Goal: Obtain resource: Obtain resource

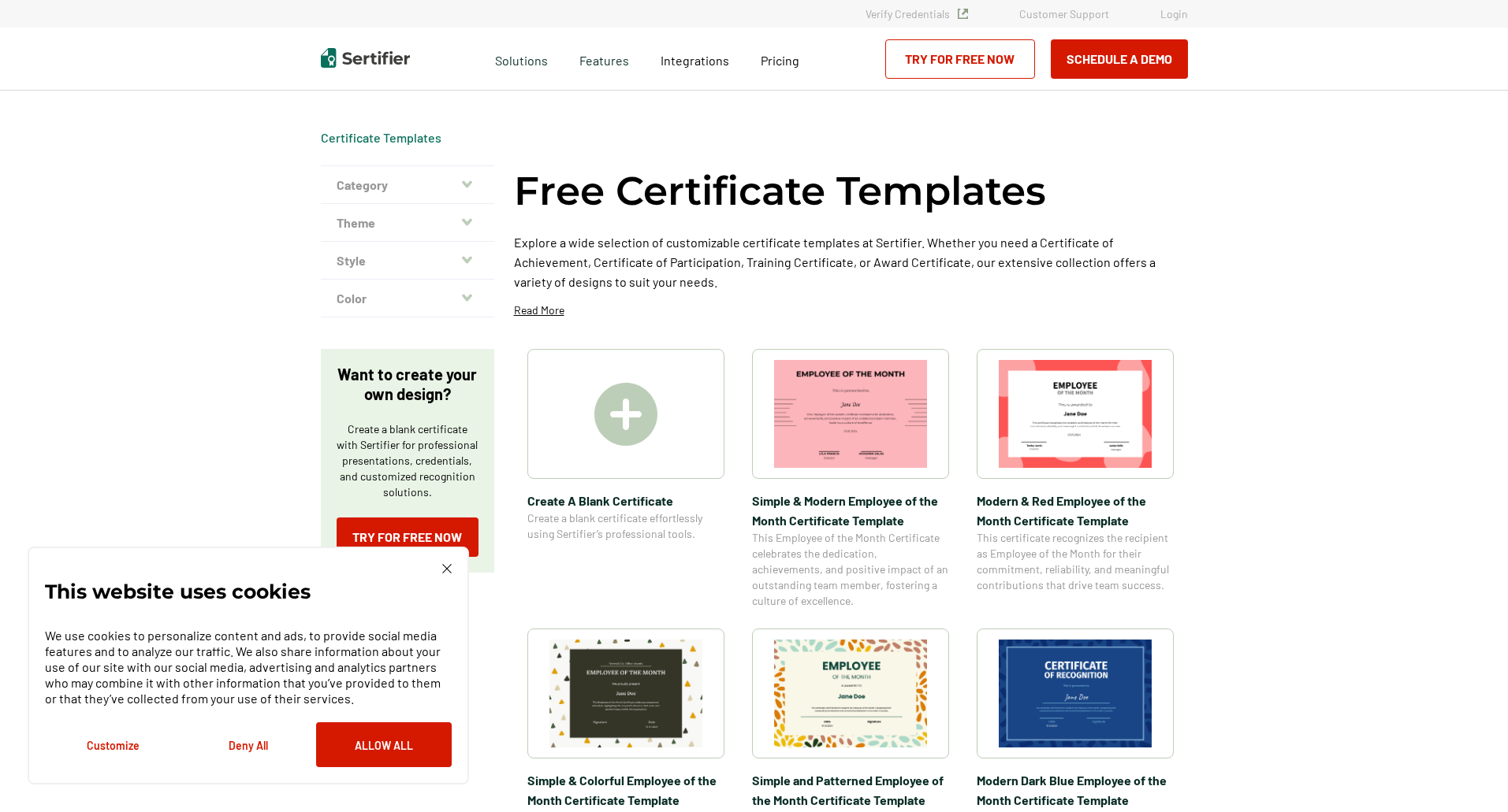
click at [471, 219] on icon "button" at bounding box center [467, 222] width 11 height 12
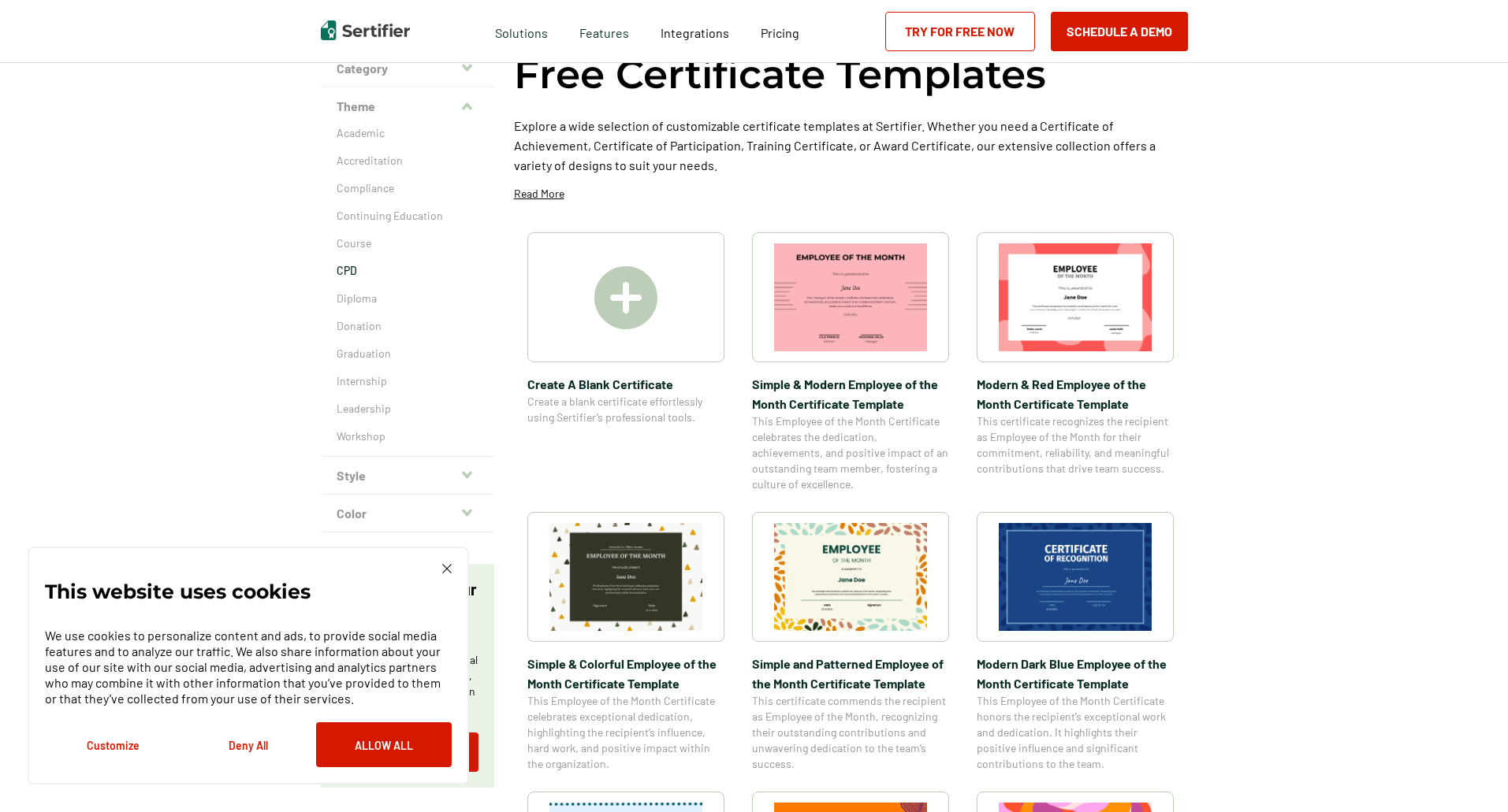
scroll to position [79, 0]
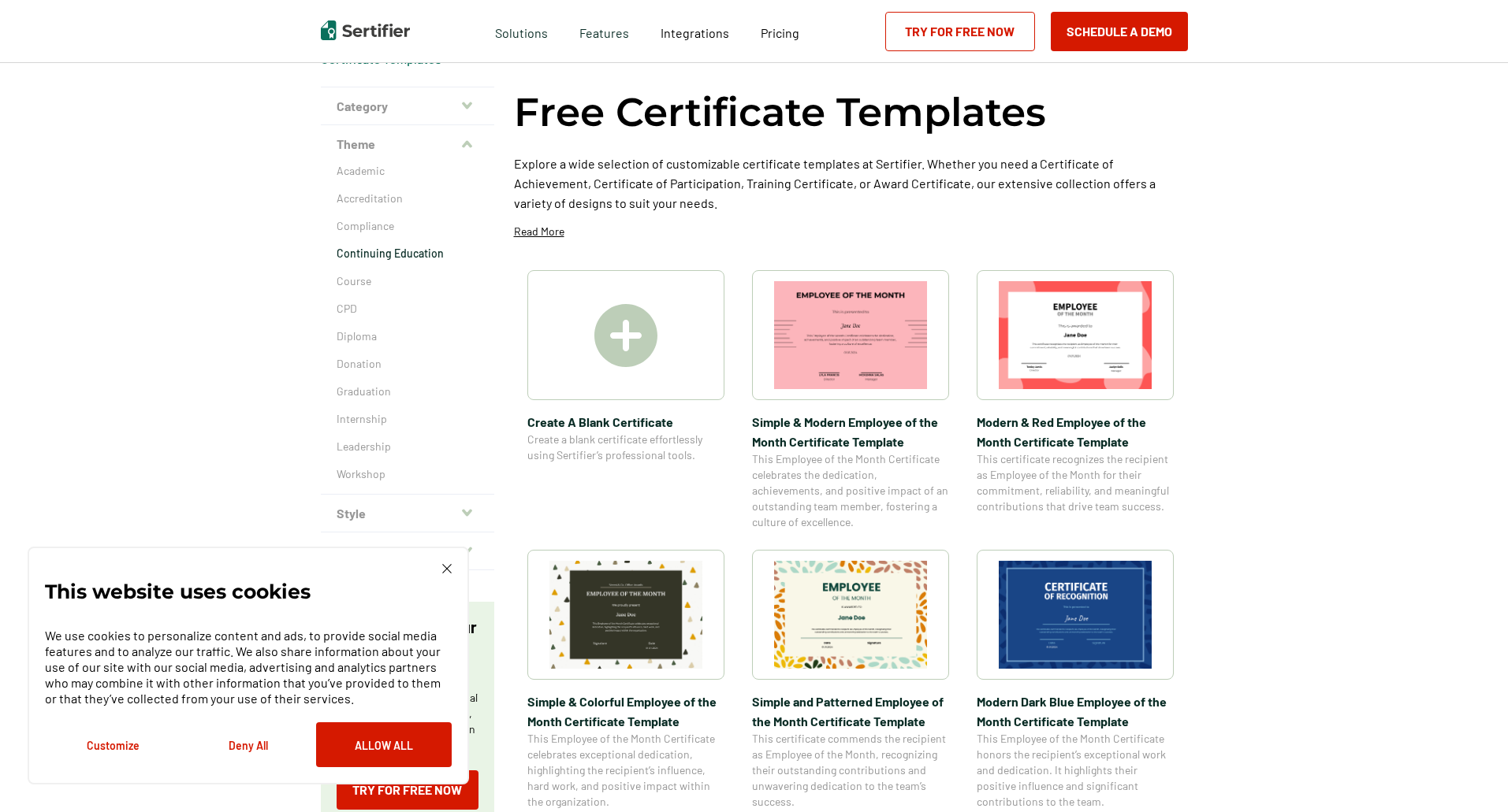
click at [390, 252] on p "Continuing Education" at bounding box center [408, 253] width 142 height 15
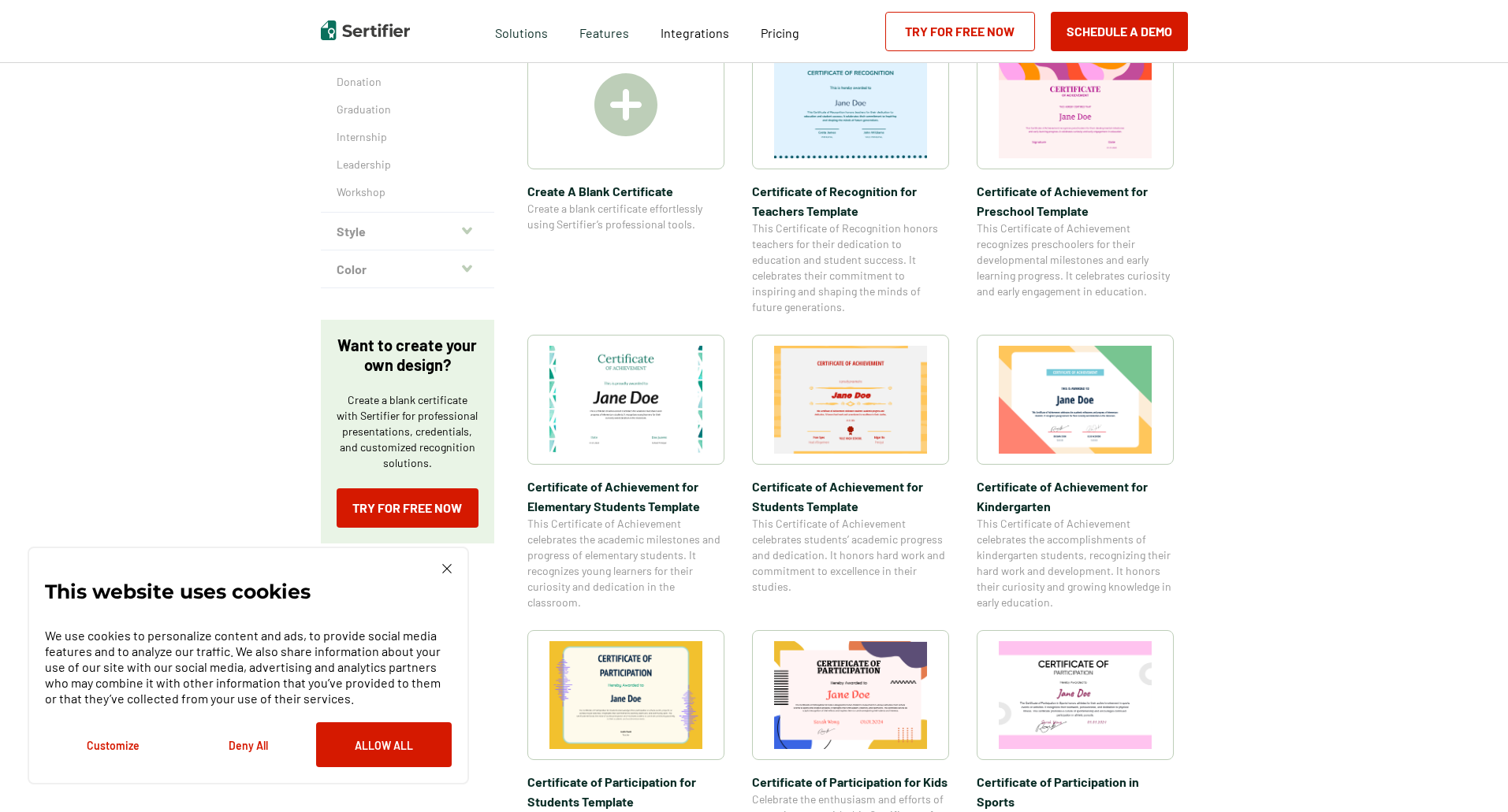
scroll to position [315, 0]
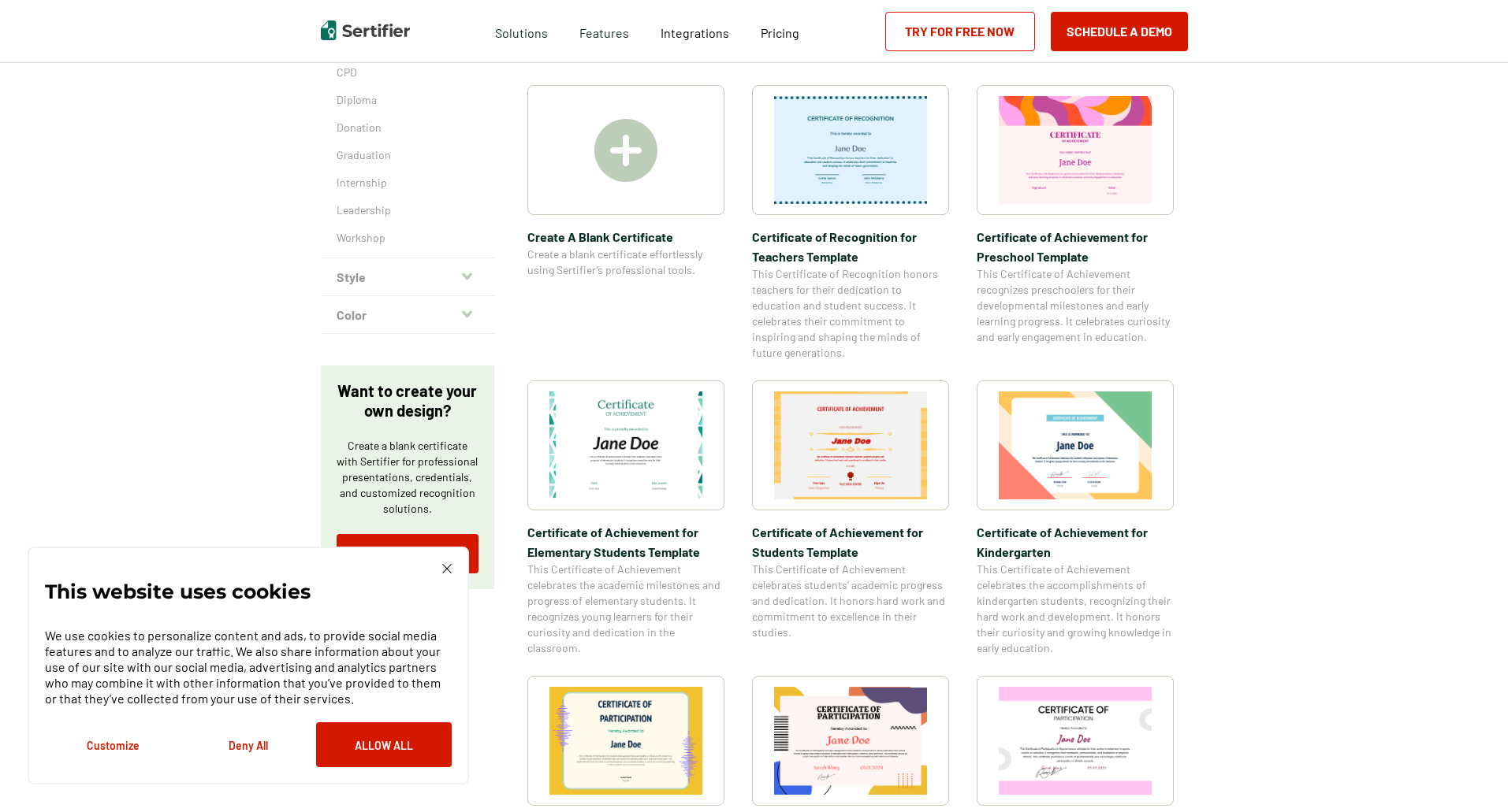
click at [654, 418] on img at bounding box center [625, 445] width 153 height 107
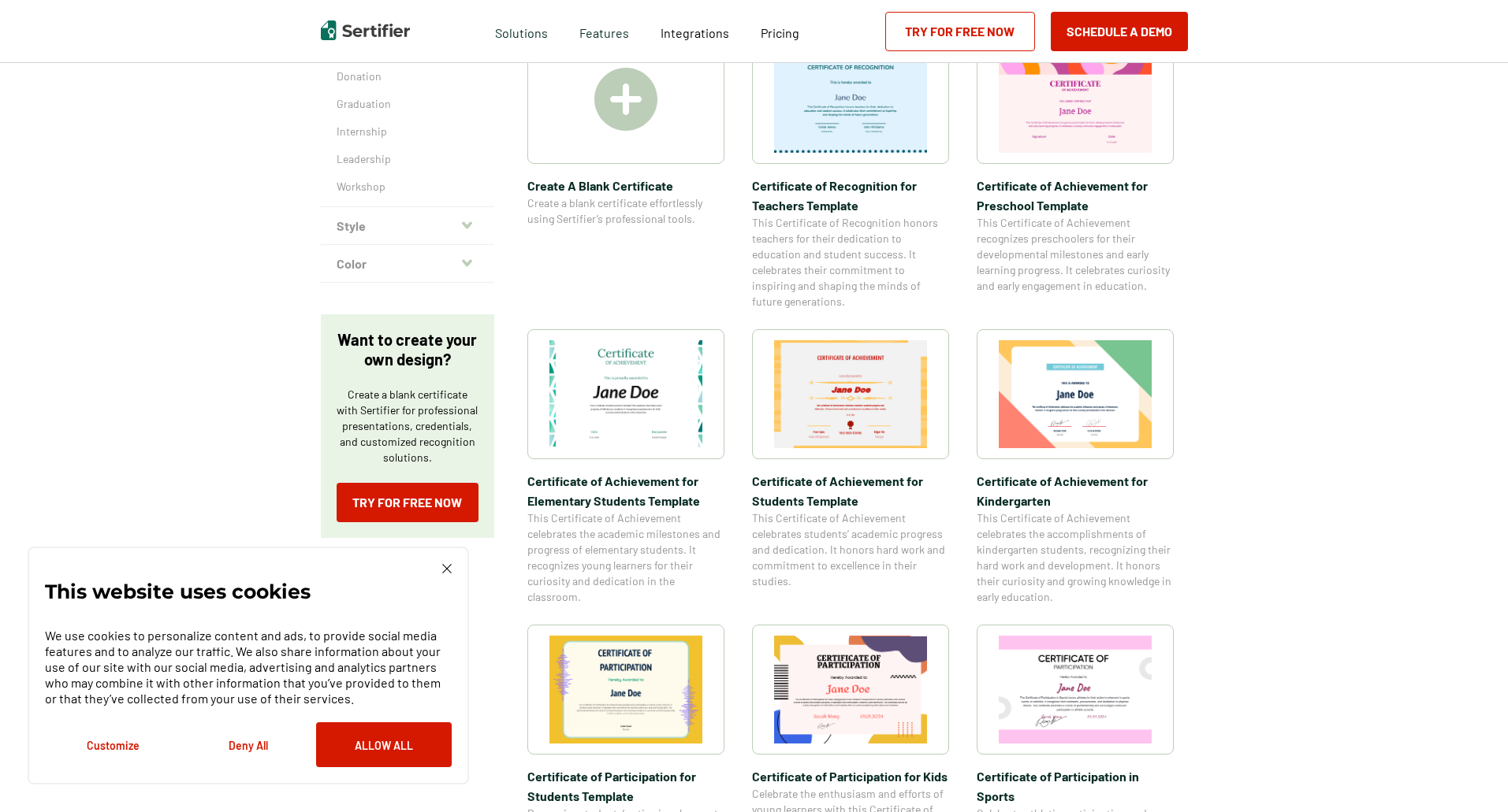
scroll to position [394, 0]
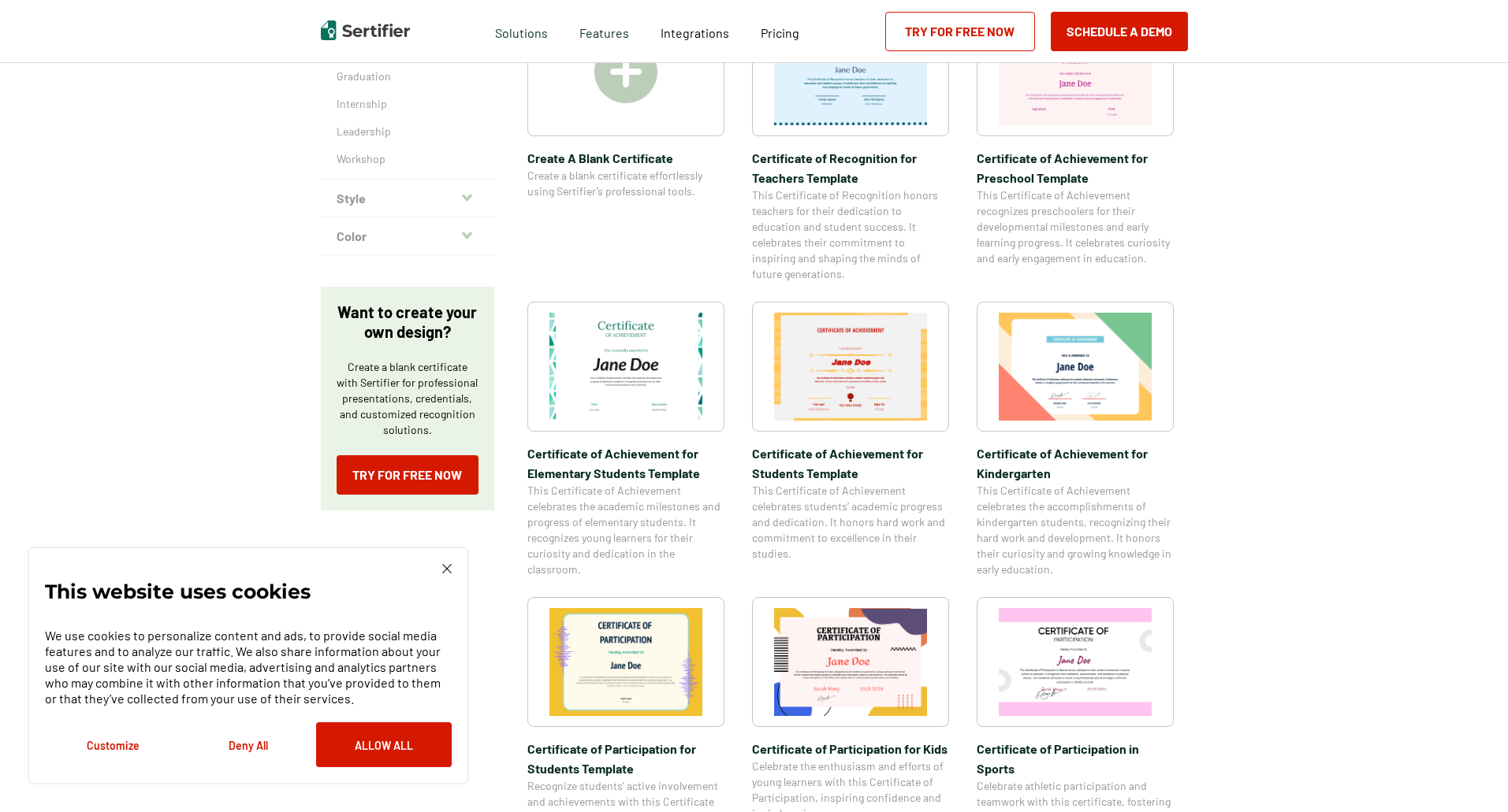
click at [446, 570] on img at bounding box center [447, 569] width 10 height 10
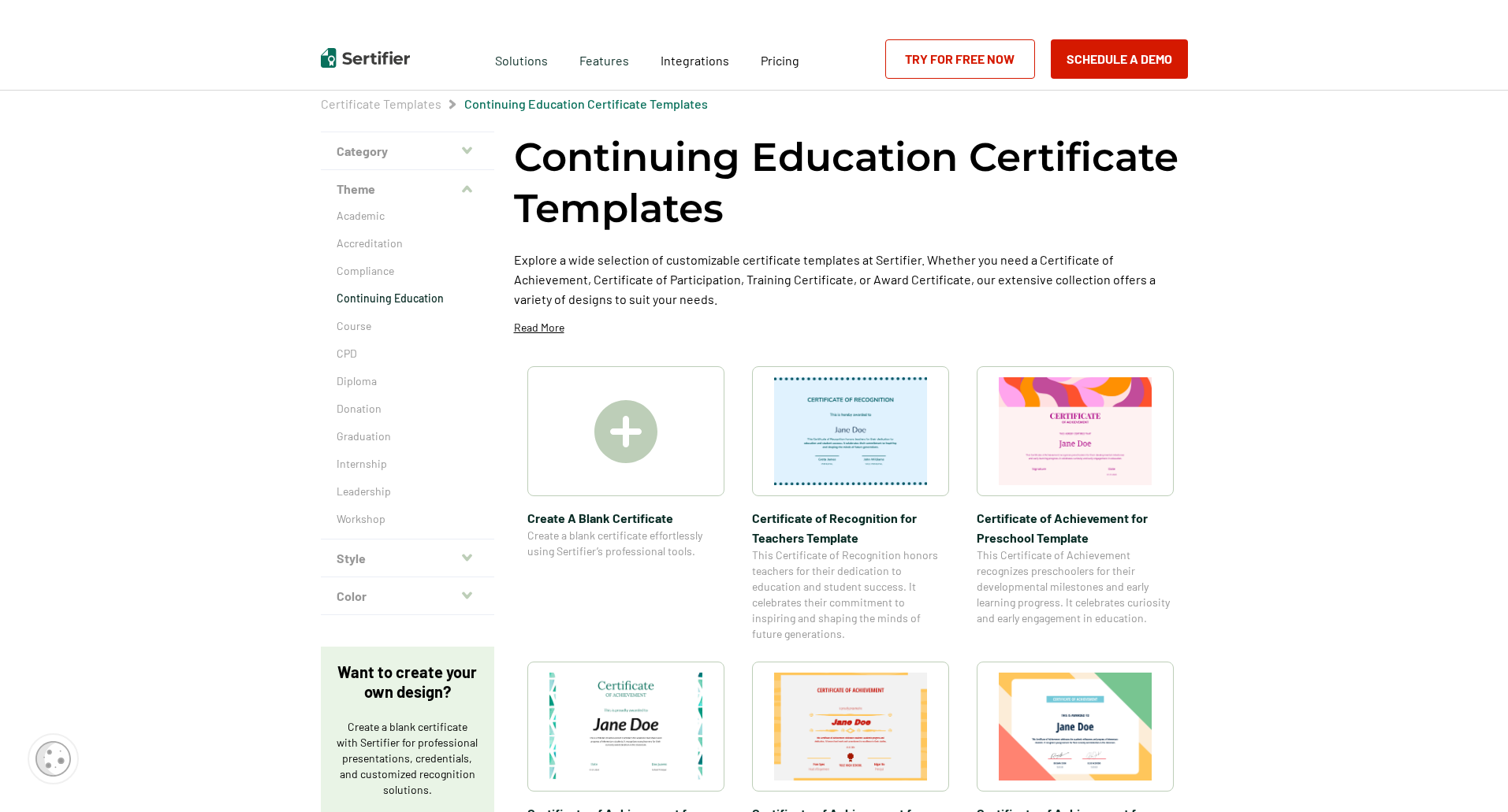
scroll to position [0, 0]
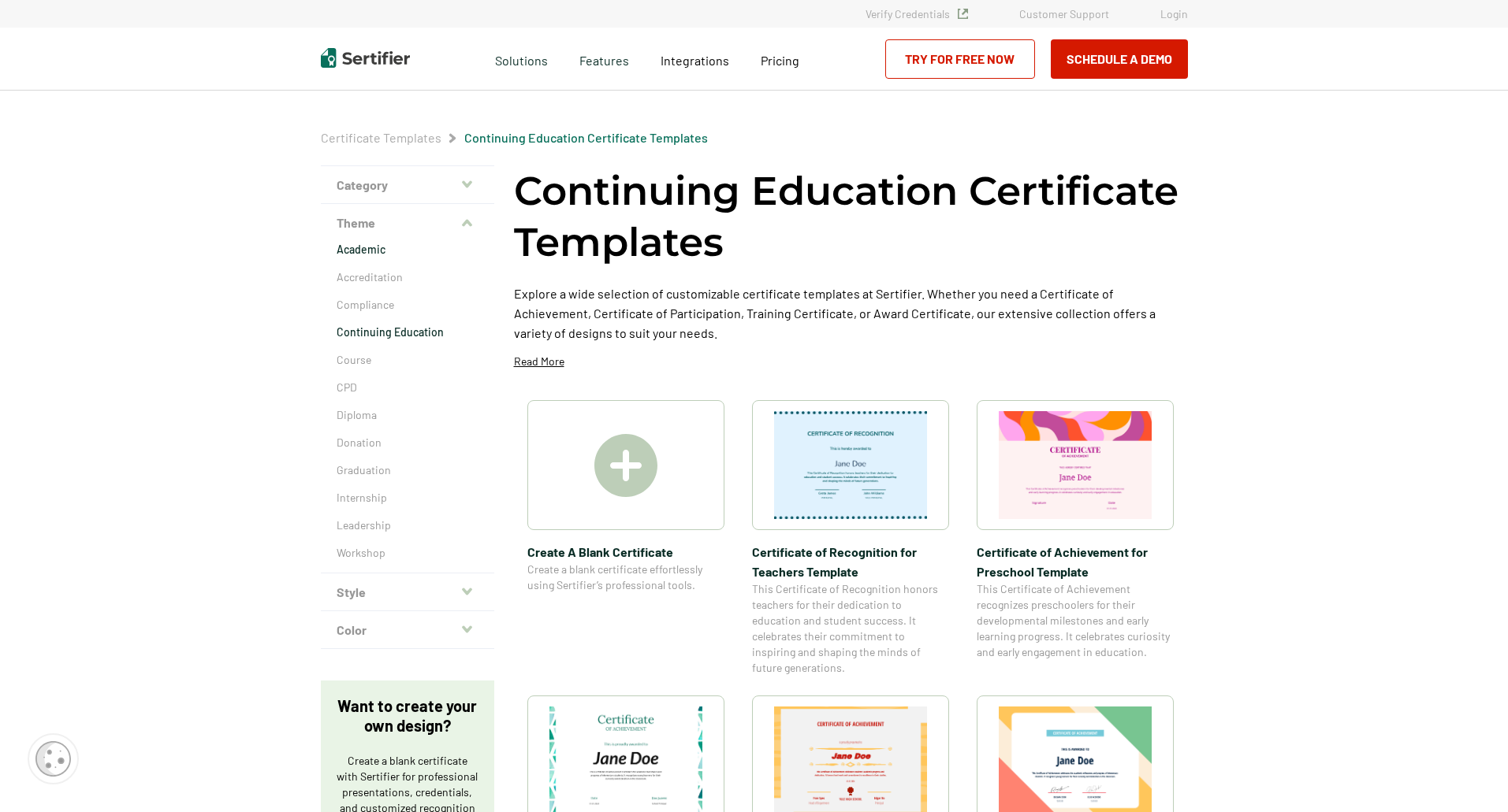
click at [363, 251] on p "Academic" at bounding box center [408, 250] width 142 height 15
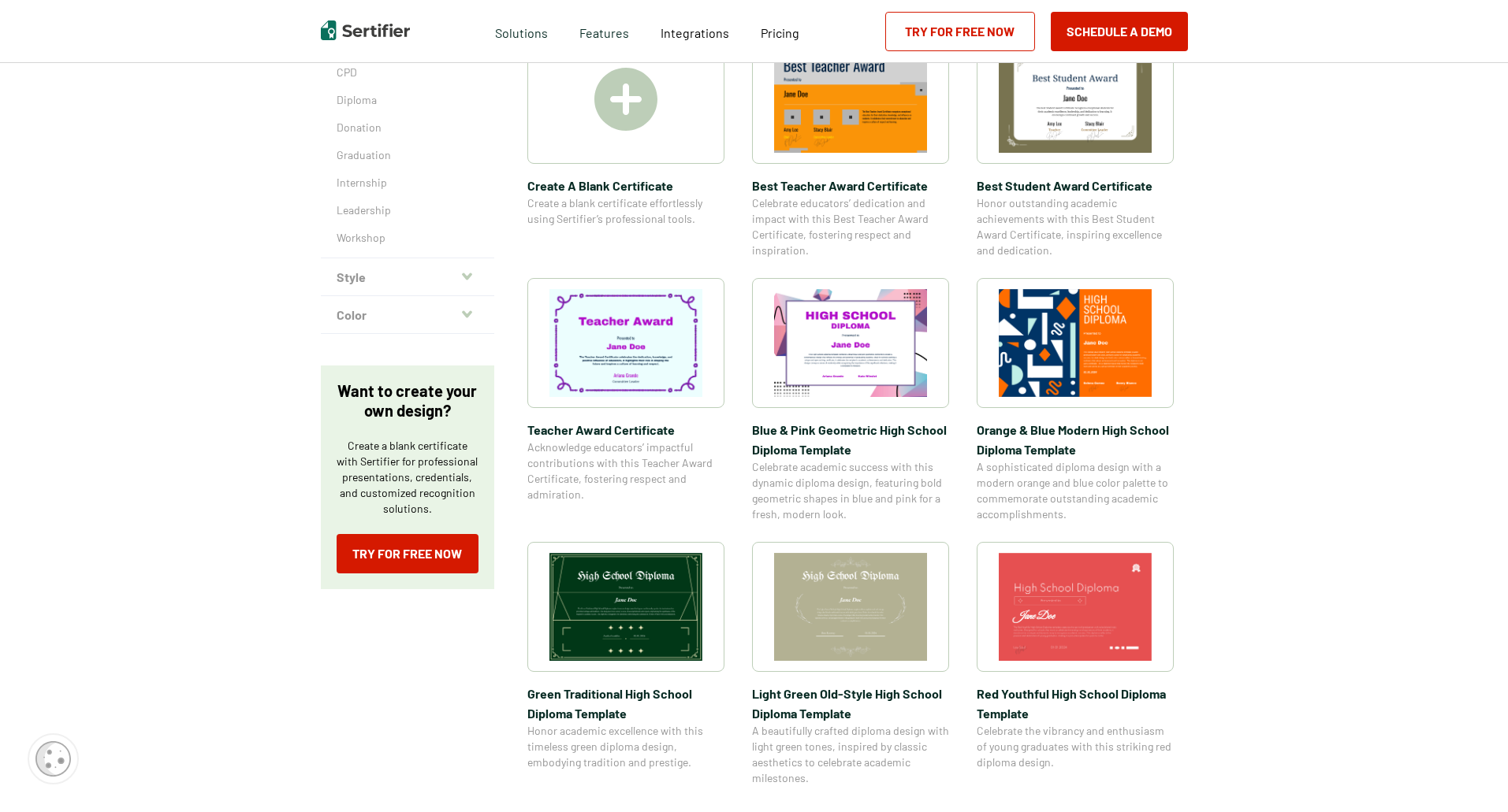
scroll to position [157, 0]
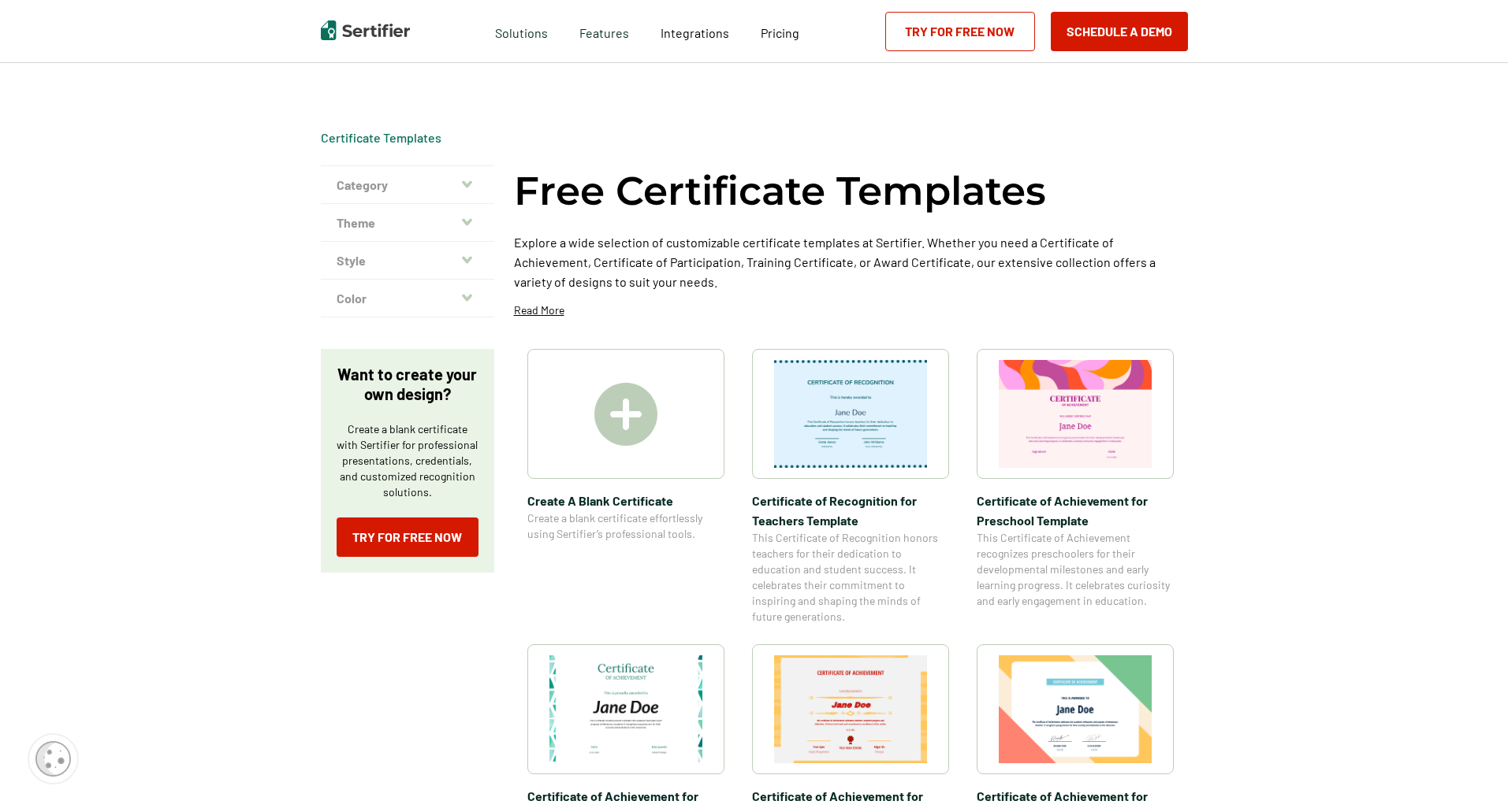
scroll to position [79, 0]
